Goal: Navigation & Orientation: Find specific page/section

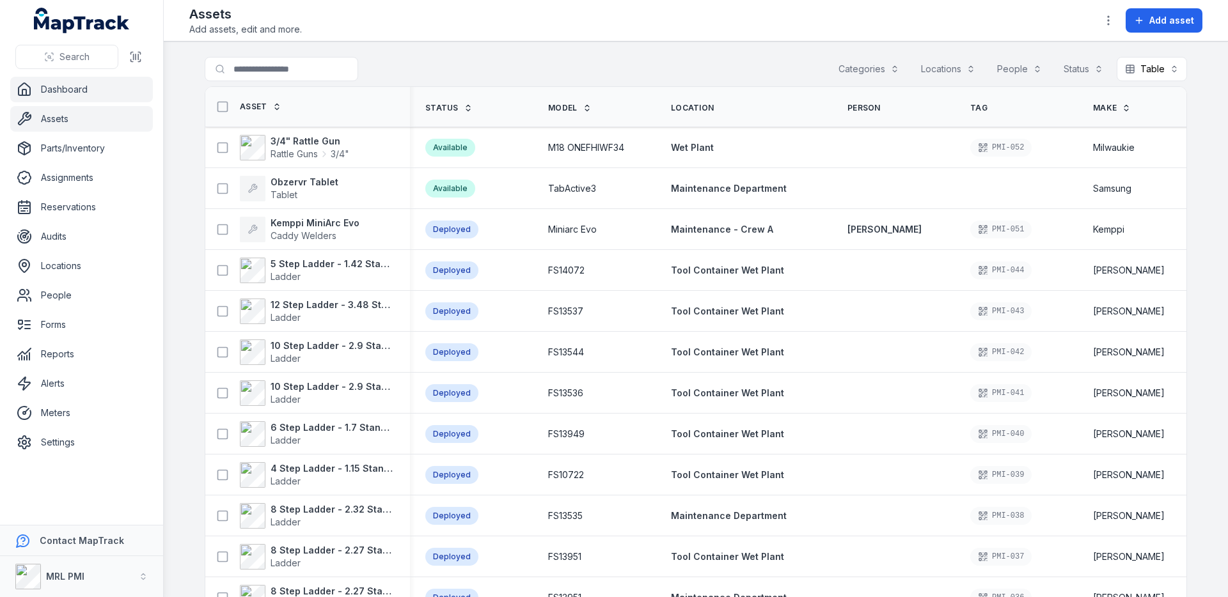
click at [114, 95] on link "Dashboard" at bounding box center [81, 90] width 143 height 26
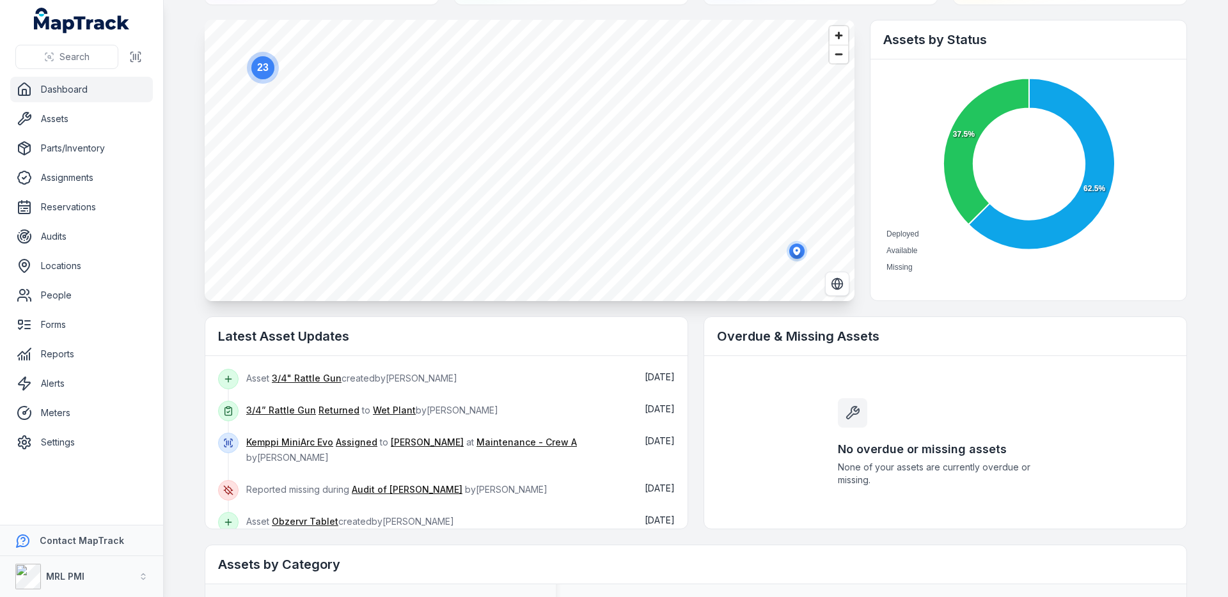
scroll to position [104, 0]
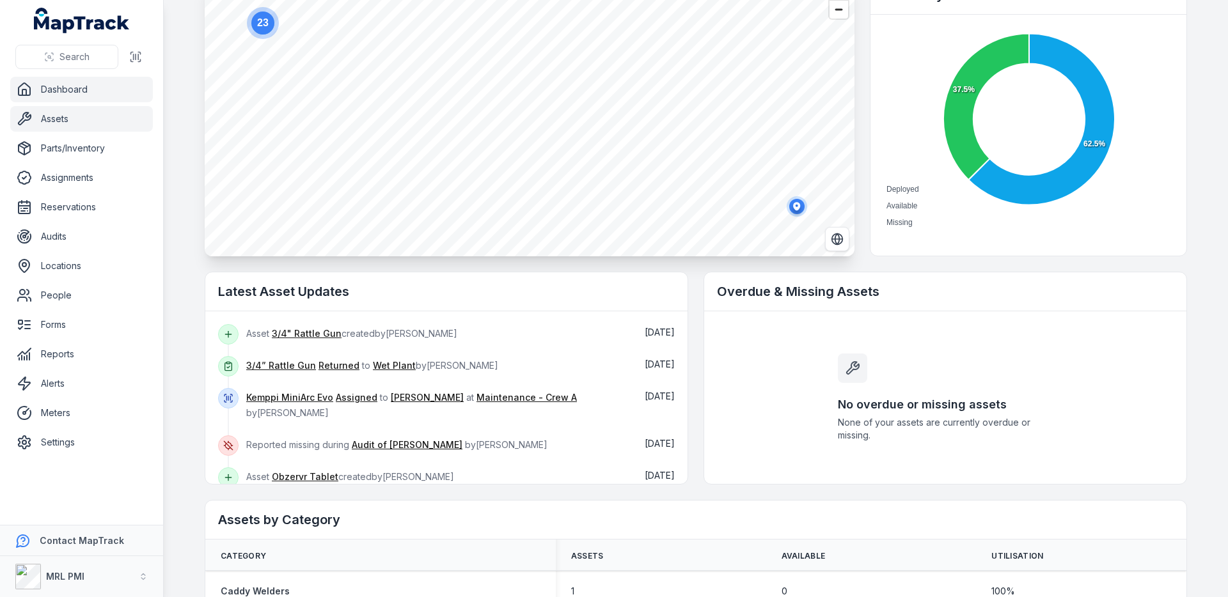
click at [99, 118] on link "Assets" at bounding box center [81, 119] width 143 height 26
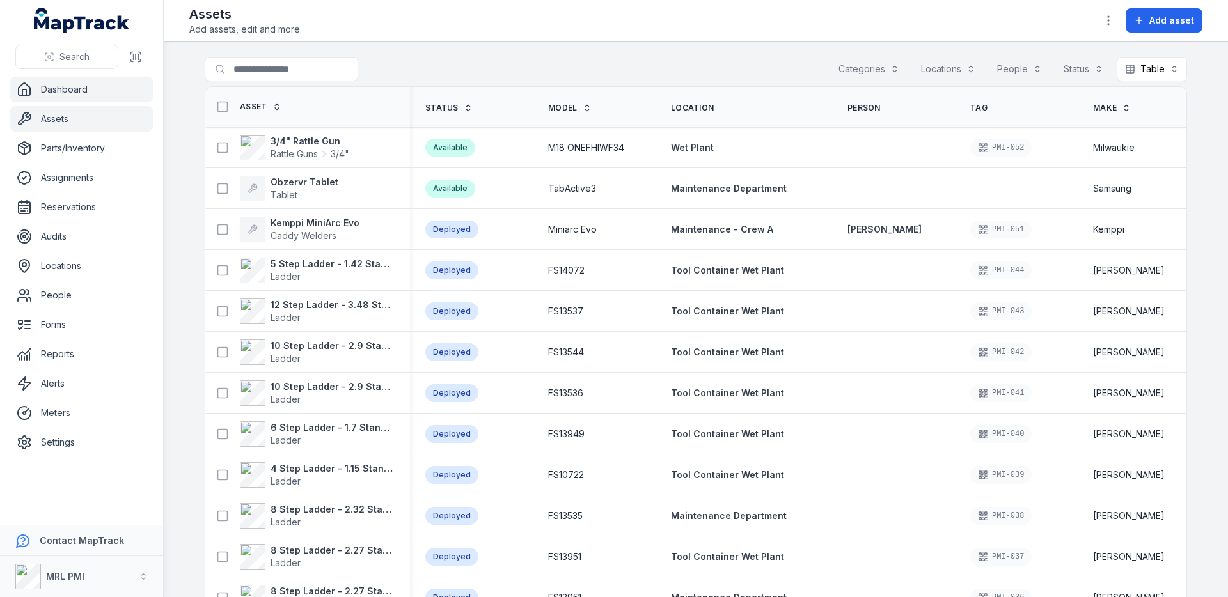
click at [107, 84] on link "Dashboard" at bounding box center [81, 90] width 143 height 26
